Goal: Find specific fact: Find specific fact

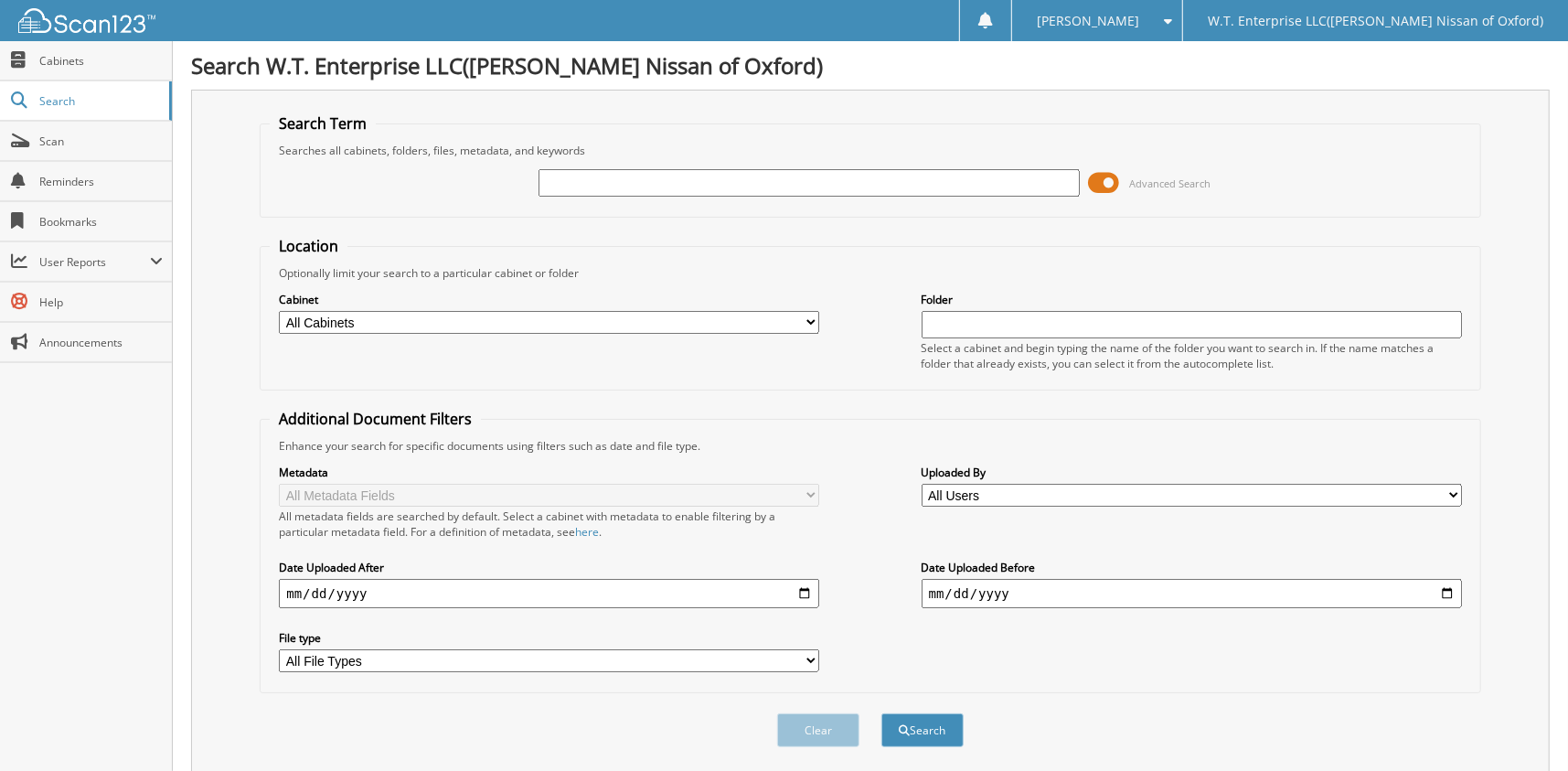
click at [602, 169] on input "text" at bounding box center [809, 183] width 541 height 28
type input "6001824"
click at [882, 713] on button "Search" at bounding box center [922, 730] width 83 height 33
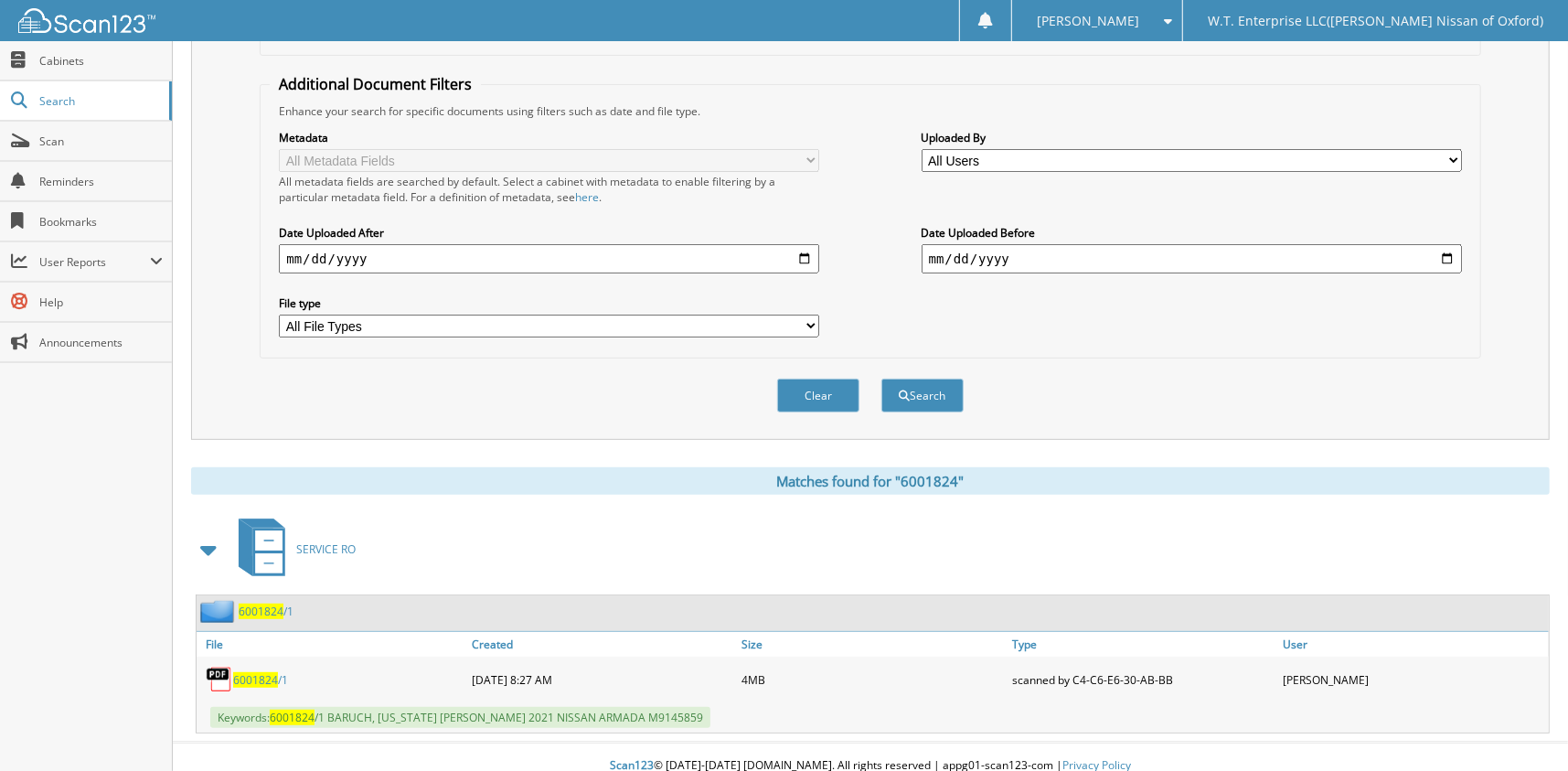
scroll to position [335, 0]
click at [270, 672] on span "6001824" at bounding box center [255, 679] width 45 height 16
